Goal: Task Accomplishment & Management: Complete application form

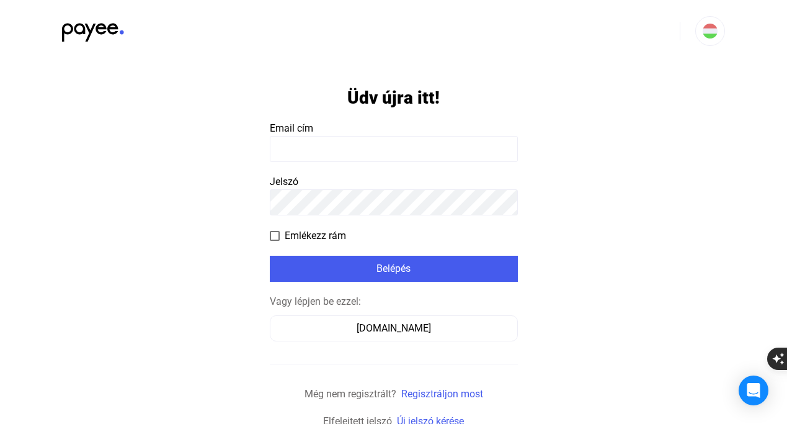
scroll to position [9, 0]
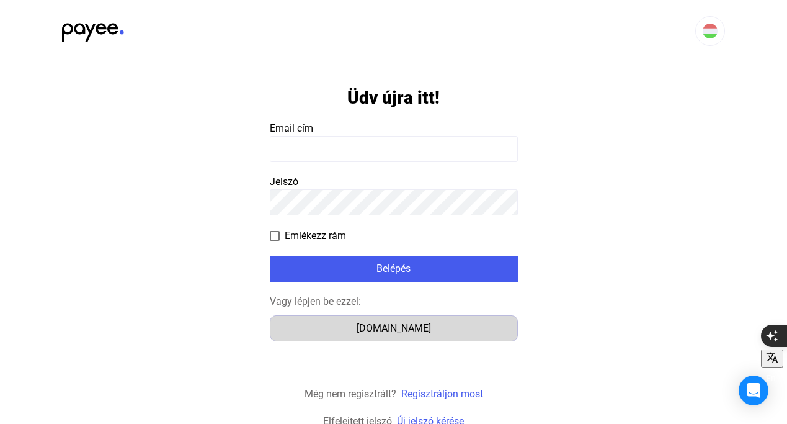
click at [407, 329] on div "Számlázz.hu" at bounding box center [393, 328] width 239 height 15
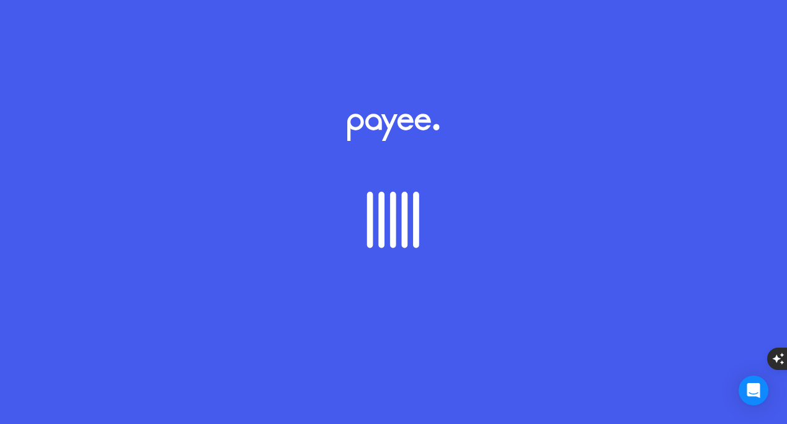
scroll to position [9, 0]
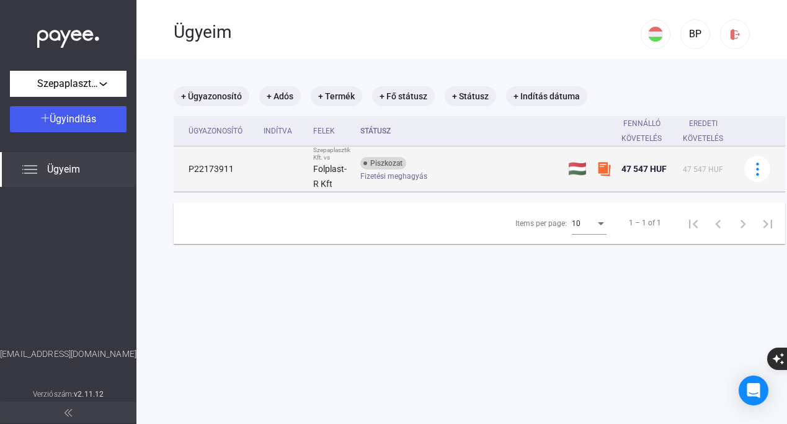
click at [453, 172] on div "Fizetési meghagyás" at bounding box center [459, 176] width 198 height 9
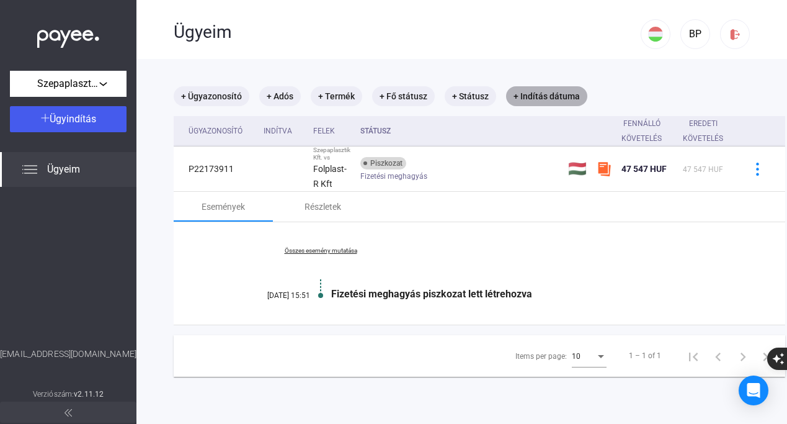
click at [522, 94] on mat-chip "+ Indítás dátuma" at bounding box center [546, 96] width 81 height 20
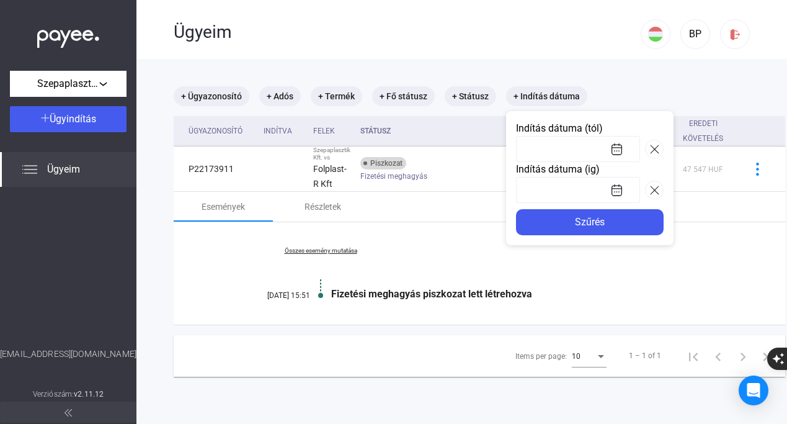
click at [635, 79] on div at bounding box center [393, 212] width 787 height 424
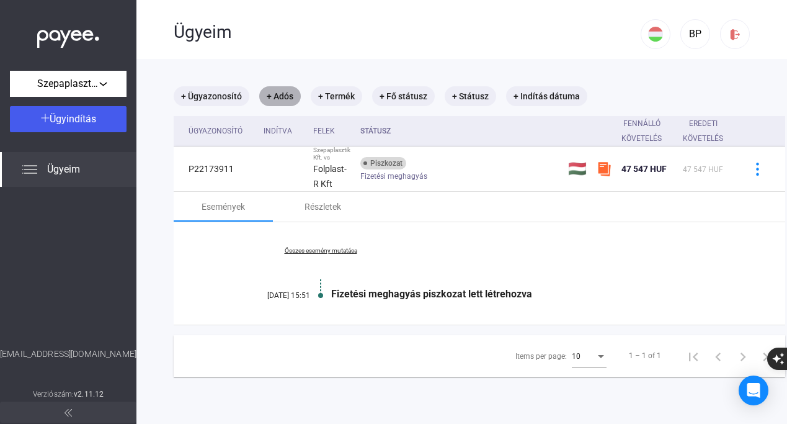
click at [270, 95] on mat-chip "+ Adós" at bounding box center [280, 96] width 42 height 20
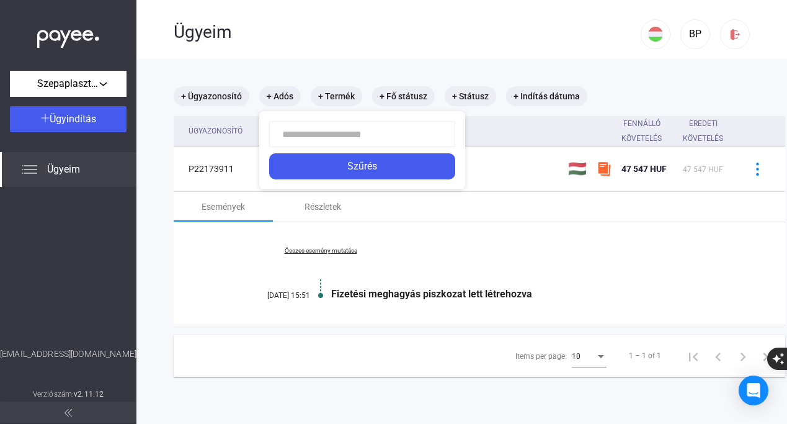
click at [640, 86] on div at bounding box center [393, 212] width 787 height 424
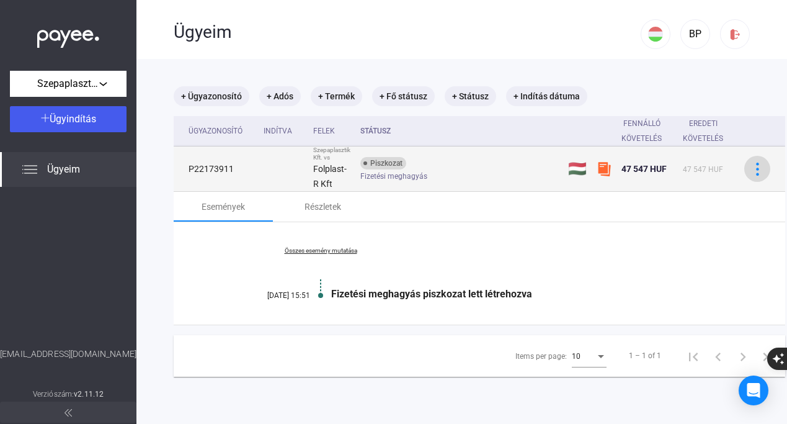
click at [766, 161] on button at bounding box center [757, 169] width 26 height 26
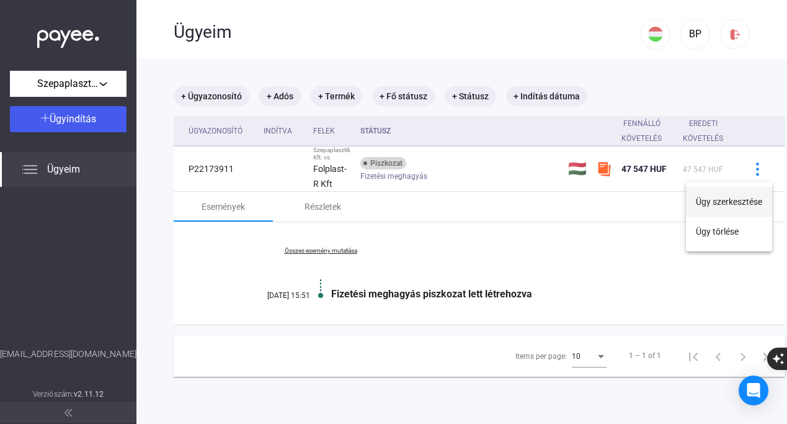
click at [728, 200] on button "Ügy szerkesztése" at bounding box center [729, 202] width 86 height 30
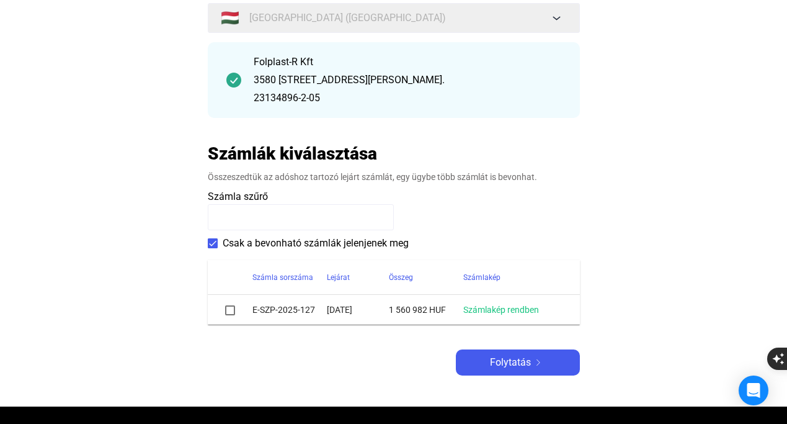
scroll to position [143, 0]
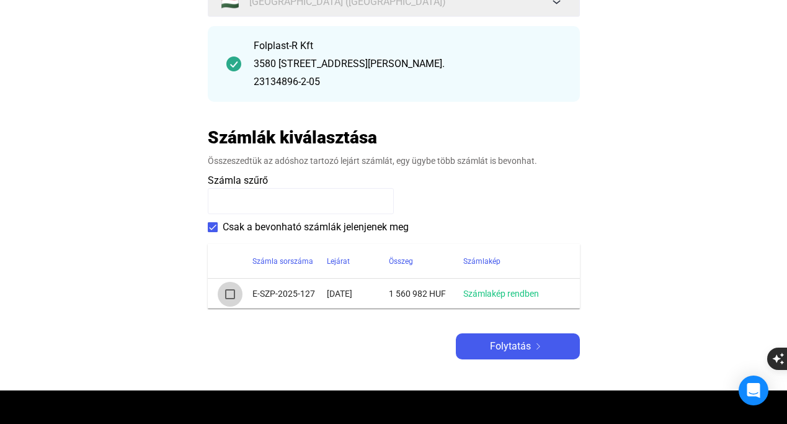
click at [226, 295] on span at bounding box center [230, 294] width 10 height 10
click at [515, 344] on span "Folytatás" at bounding box center [510, 346] width 41 height 15
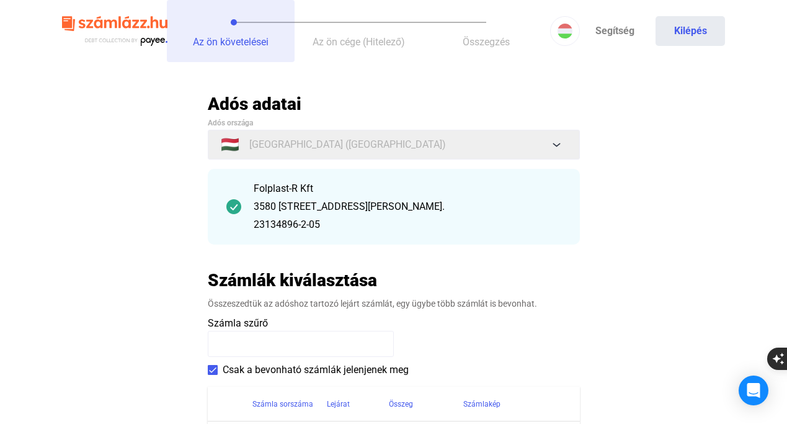
click at [244, 44] on span "Az ön követelései" at bounding box center [231, 42] width 76 height 12
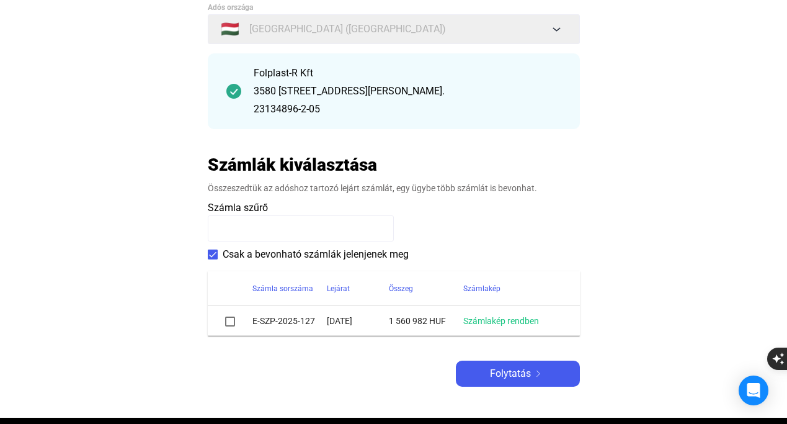
scroll to position [120, 0]
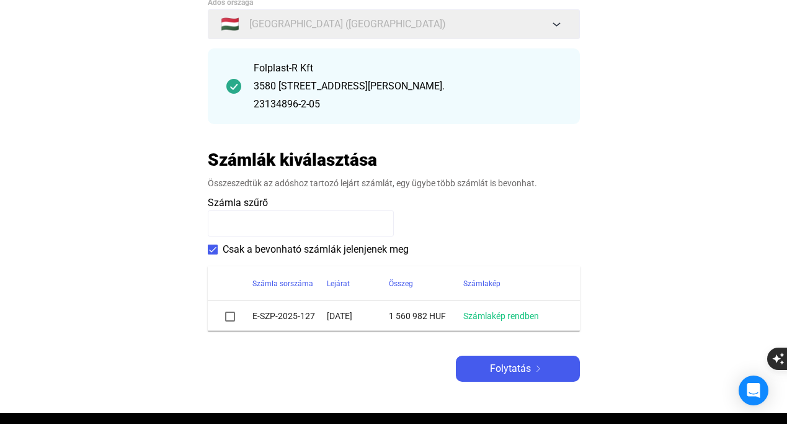
click at [229, 318] on span at bounding box center [230, 316] width 10 height 10
click at [510, 375] on span "Folytatás" at bounding box center [510, 368] width 41 height 15
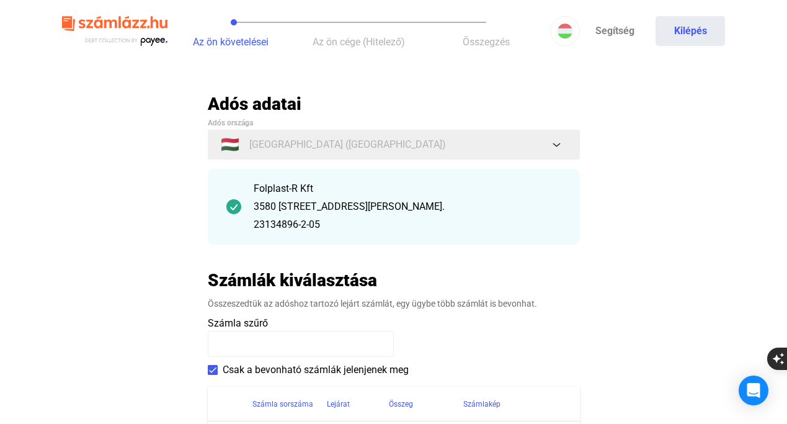
click at [242, 41] on span "Az ön követelései" at bounding box center [231, 42] width 76 height 12
click at [296, 212] on div "3580 [STREET_ADDRESS][PERSON_NAME]." at bounding box center [408, 206] width 308 height 15
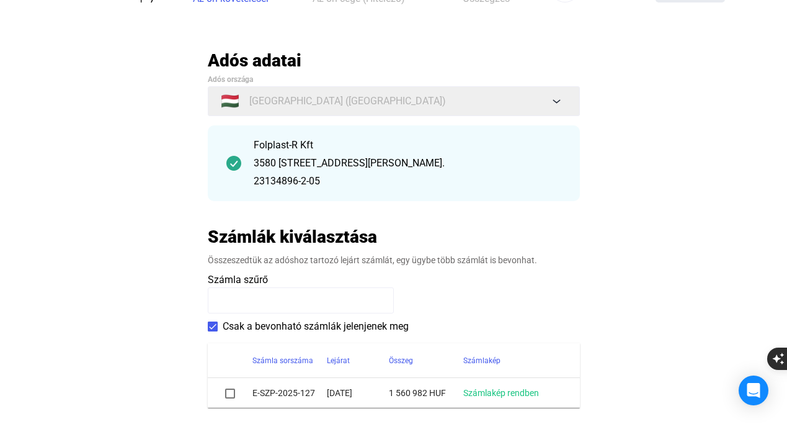
scroll to position [61, 0]
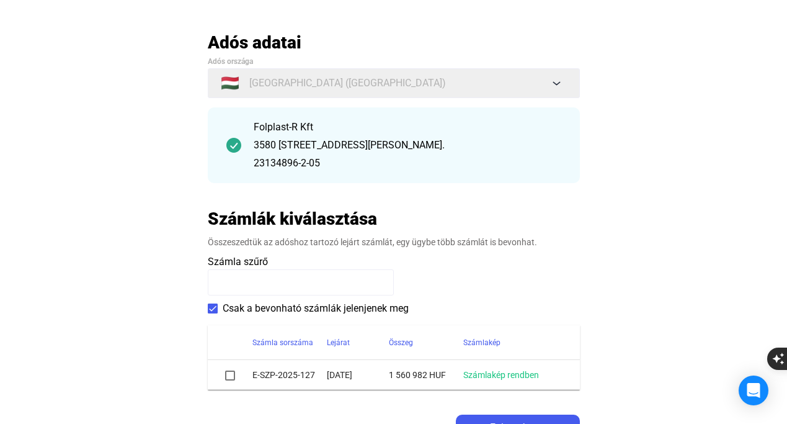
click at [230, 377] on span at bounding box center [230, 375] width 10 height 10
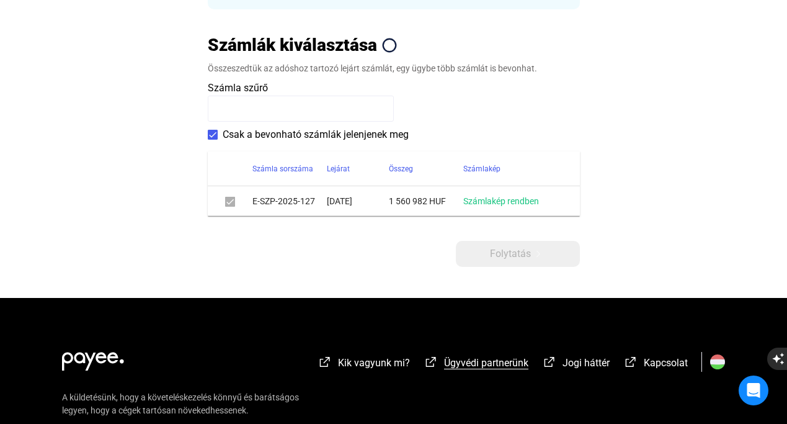
scroll to position [237, 0]
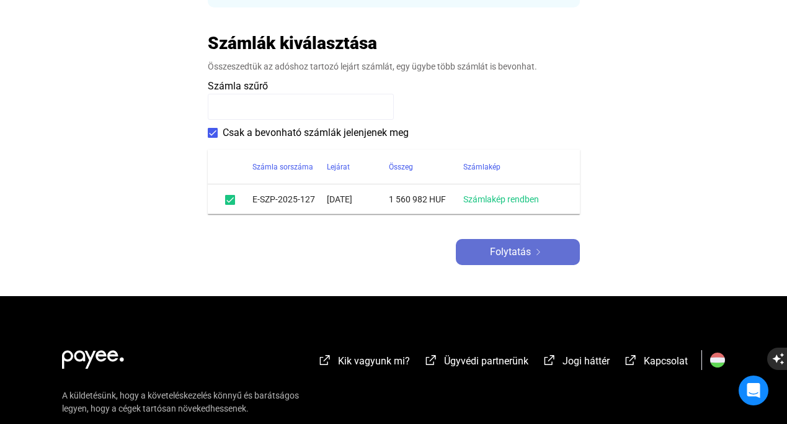
click at [513, 251] on span "Folytatás" at bounding box center [510, 251] width 41 height 15
